Goal: Task Accomplishment & Management: Complete application form

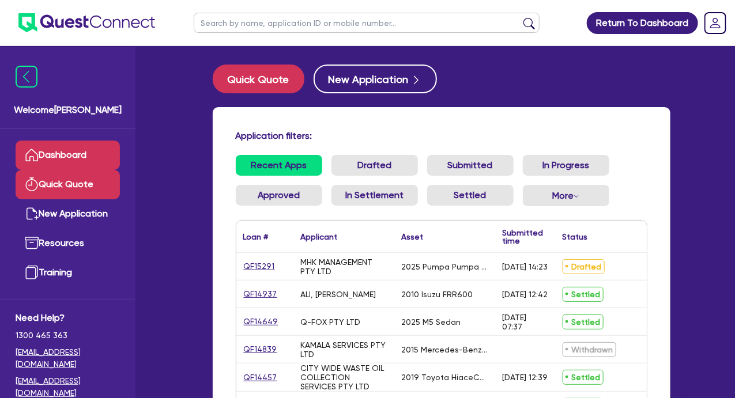
click at [86, 184] on link "Quick Quote" at bounding box center [68, 184] width 104 height 29
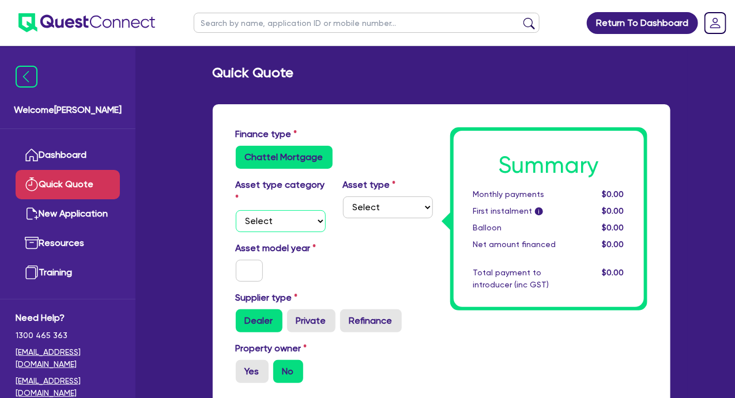
click at [312, 222] on select "Select Cars and light trucks Primary assets Secondary assets Tertiary assets" at bounding box center [281, 221] width 90 height 22
click at [236, 210] on select "Select Cars and light trucks Primary assets Secondary assets Tertiary assets" at bounding box center [281, 221] width 90 height 22
click at [283, 226] on select "Select Cars and light trucks Primary assets Secondary assets Tertiary assets" at bounding box center [281, 221] width 90 height 22
select select "PRIMARY_ASSETS"
click at [236, 210] on select "Select Cars and light trucks Primary assets Secondary assets Tertiary assets" at bounding box center [281, 221] width 90 height 22
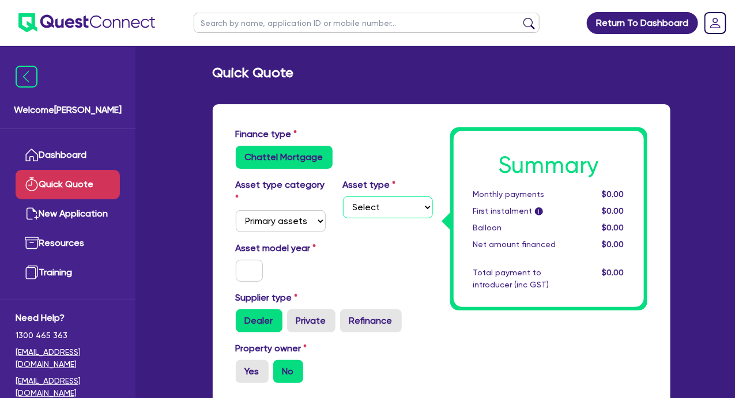
click at [363, 206] on select "Select Heavy trucks over 4.5 tonne Trailers Bus and coaches Yellow goods and ex…" at bounding box center [388, 207] width 90 height 22
select select "TRAILERS"
click at [343, 196] on select "Select Heavy trucks over 4.5 tonne Trailers Bus and coaches Yellow goods and ex…" at bounding box center [388, 207] width 90 height 22
click at [248, 263] on input "text" at bounding box center [250, 271] width 28 height 22
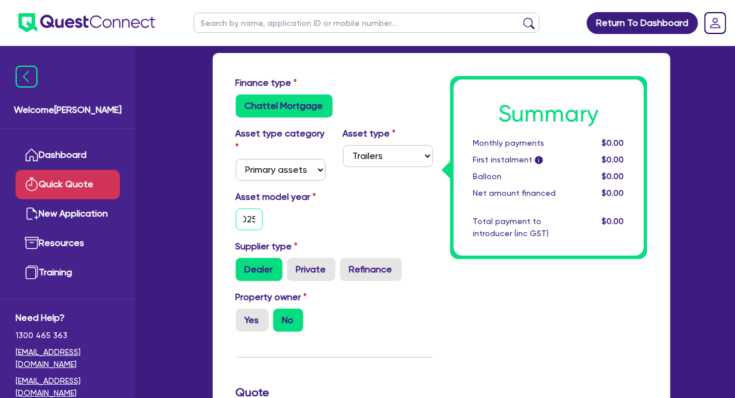
scroll to position [115, 0]
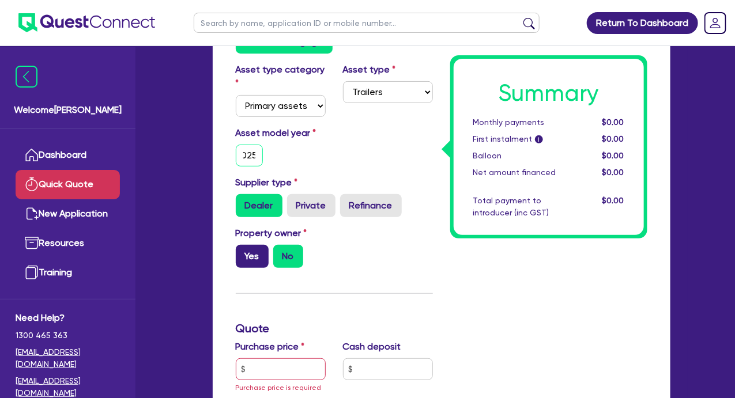
type input "2025"
drag, startPoint x: 252, startPoint y: 251, endPoint x: 317, endPoint y: 243, distance: 65.6
click at [253, 251] on label "Yes" at bounding box center [252, 256] width 33 height 23
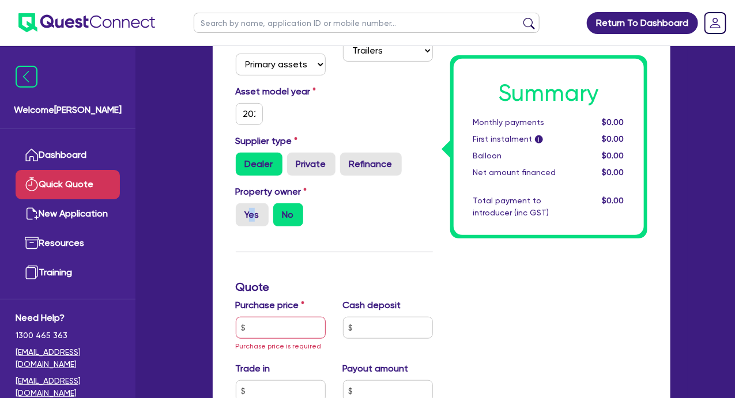
scroll to position [173, 0]
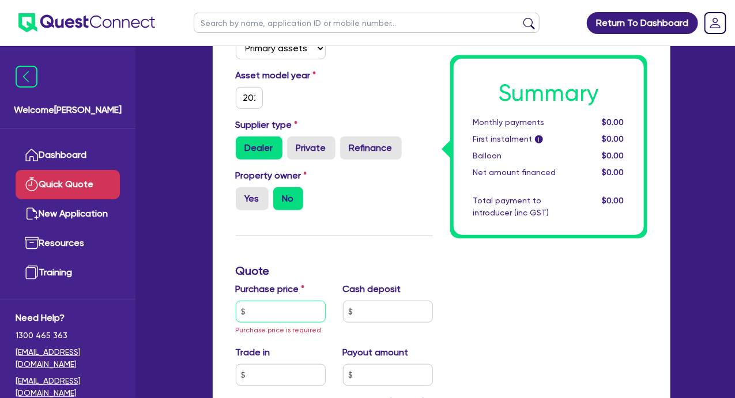
click at [282, 311] on input "text" at bounding box center [281, 312] width 90 height 22
drag, startPoint x: 283, startPoint y: 306, endPoint x: 333, endPoint y: 274, distance: 59.1
click at [285, 305] on input "text" at bounding box center [281, 312] width 90 height 22
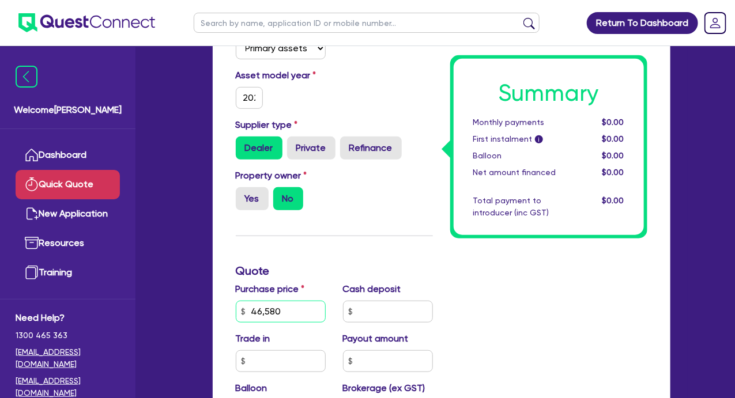
type input "46,580"
click at [385, 311] on input "text" at bounding box center [388, 312] width 90 height 22
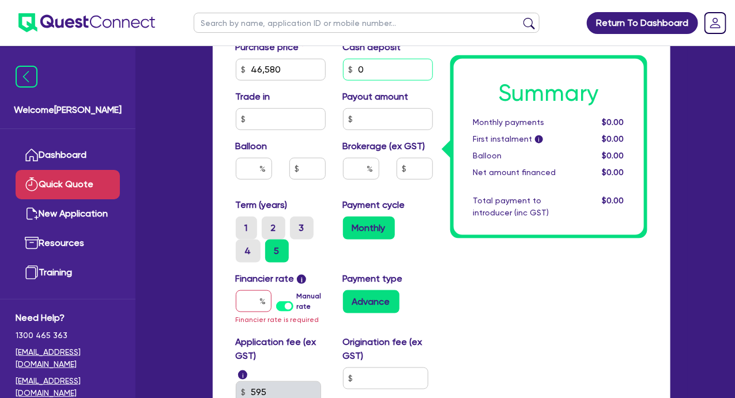
scroll to position [461, 0]
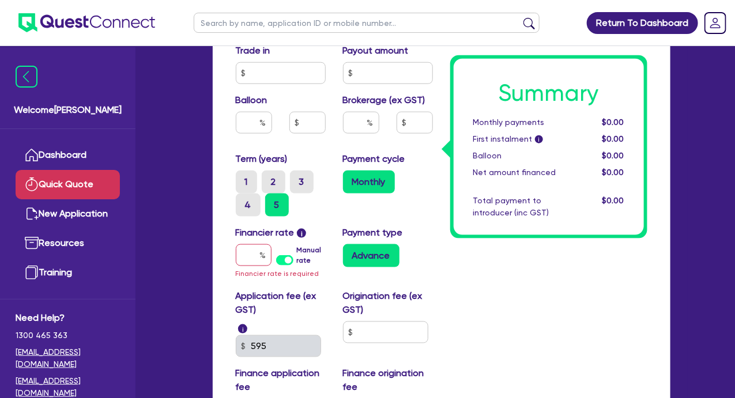
type input "0"
drag, startPoint x: 252, startPoint y: 253, endPoint x: 395, endPoint y: 272, distance: 144.1
click at [255, 253] on input "text" at bounding box center [254, 255] width 36 height 22
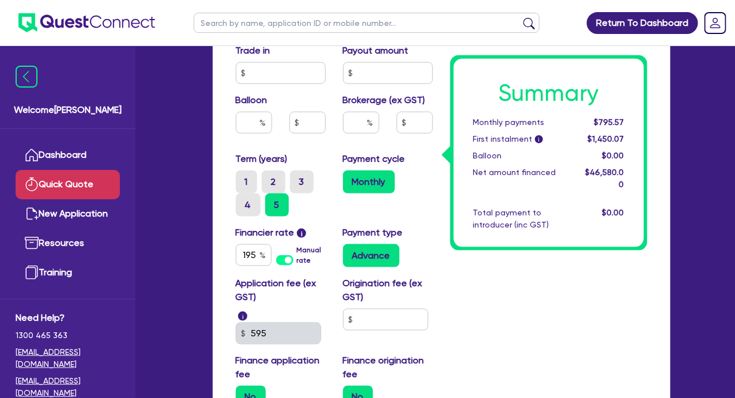
click at [443, 304] on div "Summary Monthly payments $795.57 First instalment i $1,450.07 Balloon $0.00 Net…" at bounding box center [548, 42] width 214 height 752
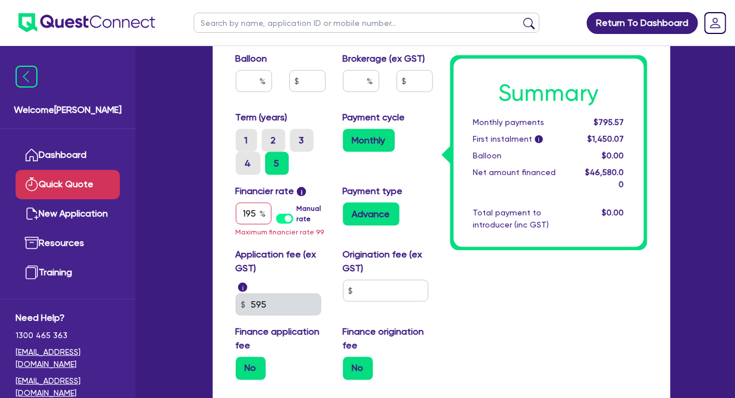
scroll to position [518, 0]
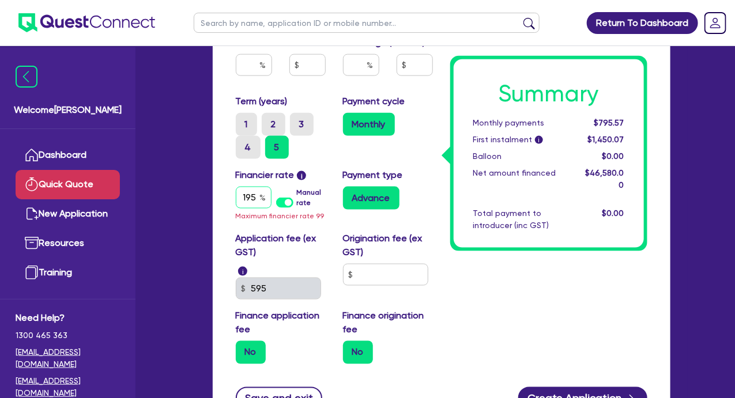
click at [247, 198] on input "195" at bounding box center [254, 198] width 36 height 22
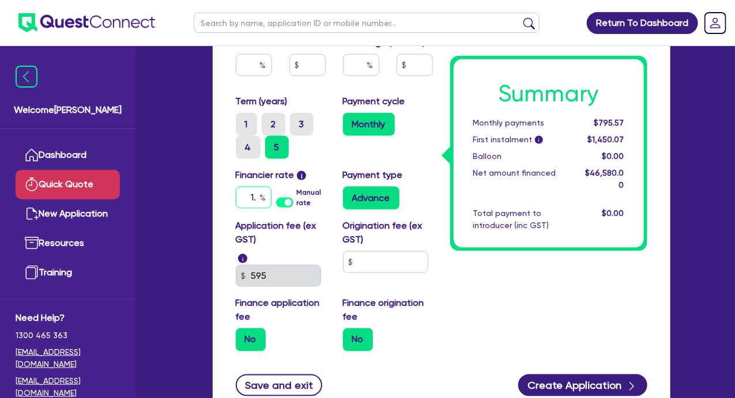
type input "1"
type input "13.95"
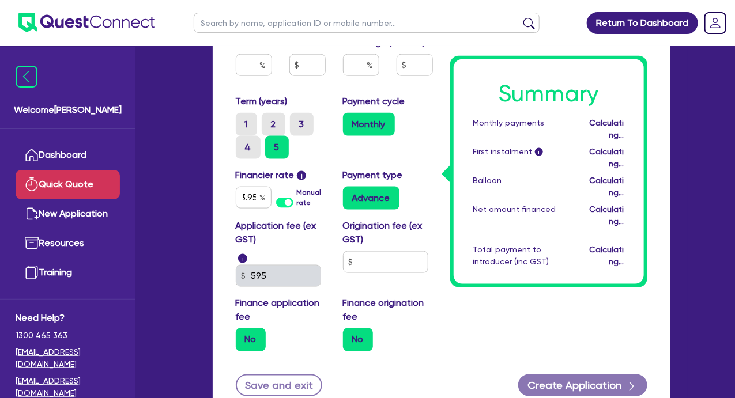
scroll to position [0, 0]
click at [439, 261] on div "Origination fee (ex GST)" at bounding box center [387, 253] width 107 height 68
